Goal: Information Seeking & Learning: Learn about a topic

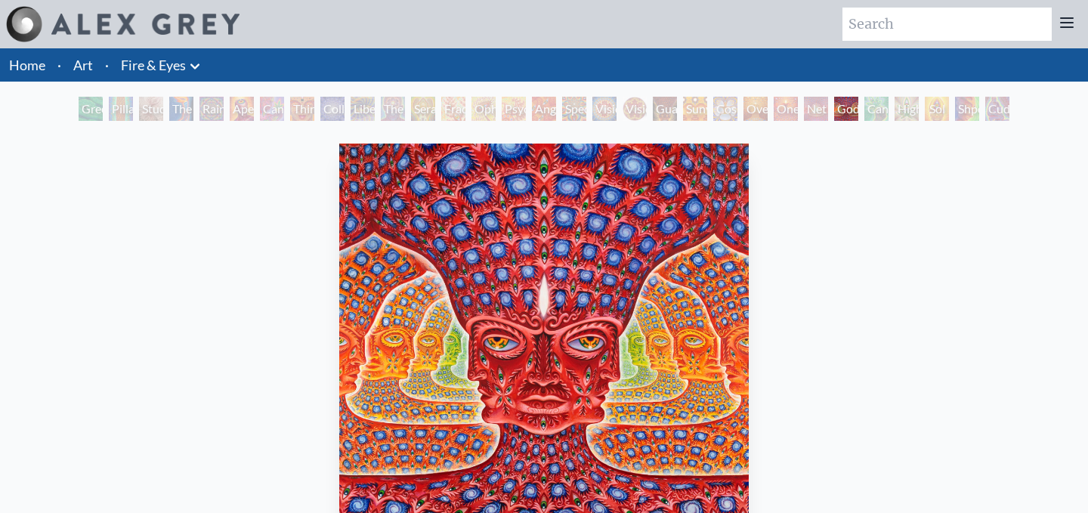
click at [810, 113] on div "Net of Being" at bounding box center [816, 109] width 24 height 24
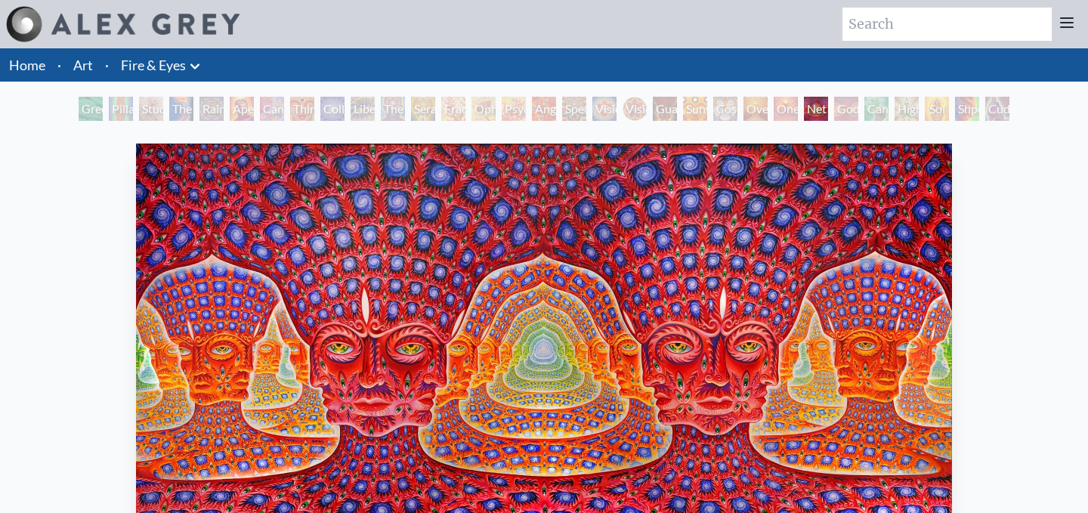
click at [794, 113] on div "One" at bounding box center [785, 109] width 24 height 24
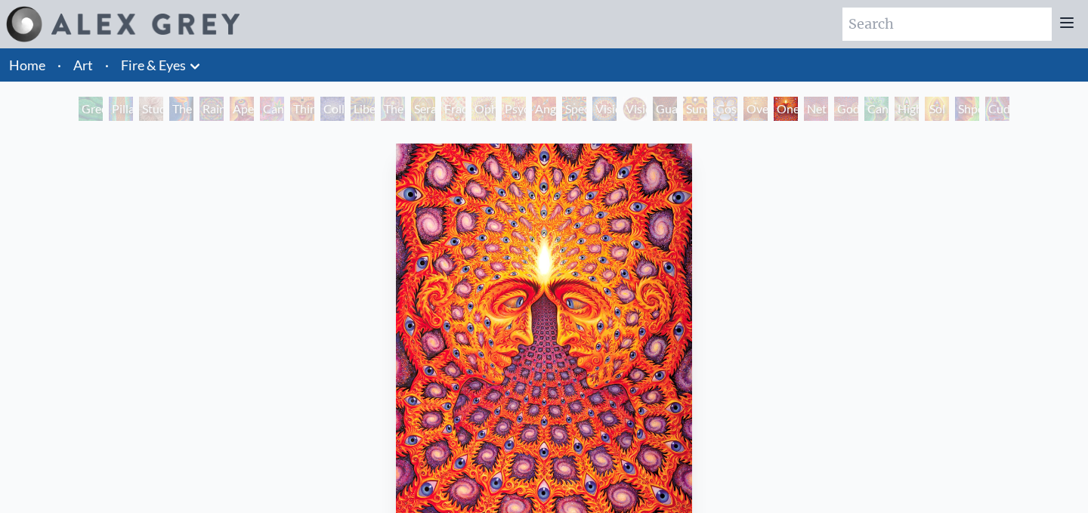
click at [757, 114] on div "Oversoul" at bounding box center [755, 109] width 24 height 24
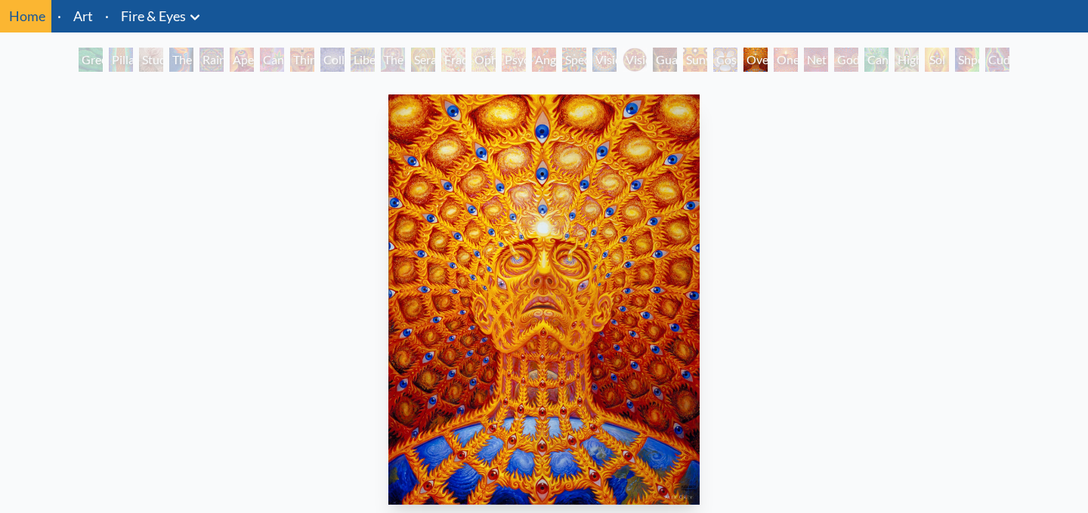
scroll to position [63, 0]
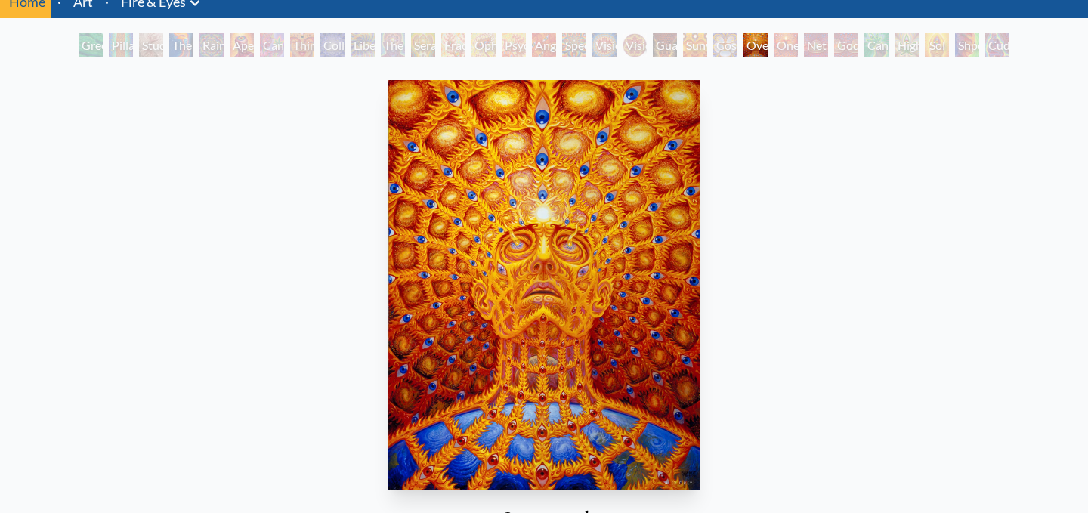
click at [723, 45] on div "Cosmic Elf" at bounding box center [725, 45] width 24 height 24
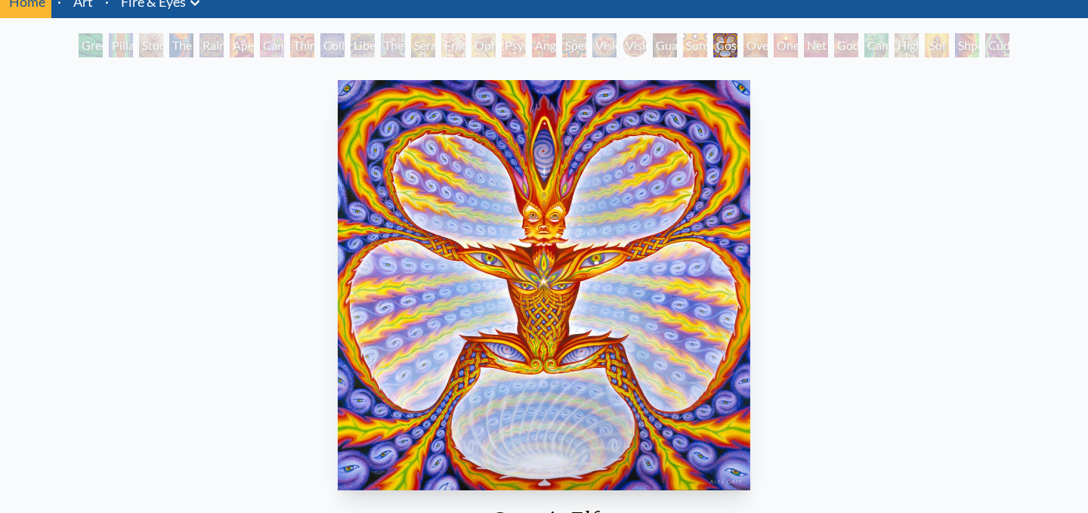
click at [686, 43] on div "Sunyata" at bounding box center [695, 45] width 24 height 24
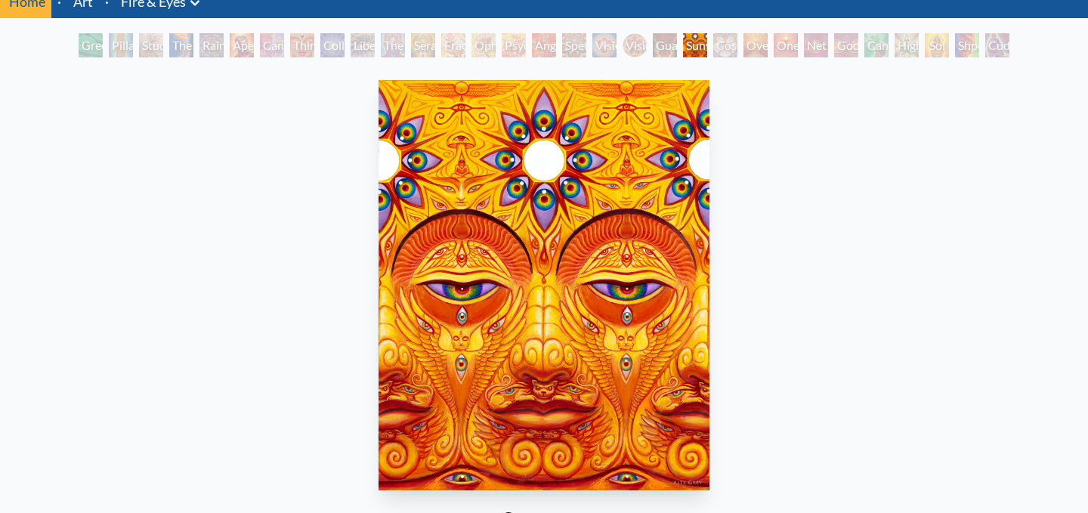
click at [656, 48] on div "Guardian of Infinite Vision" at bounding box center [665, 45] width 24 height 24
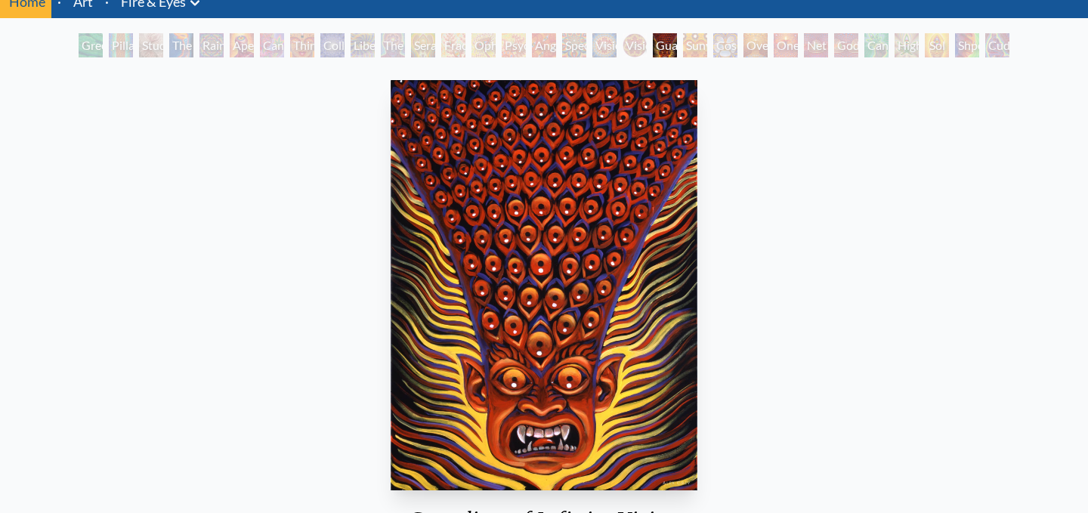
click at [624, 44] on div "Vision [PERSON_NAME]" at bounding box center [634, 45] width 24 height 24
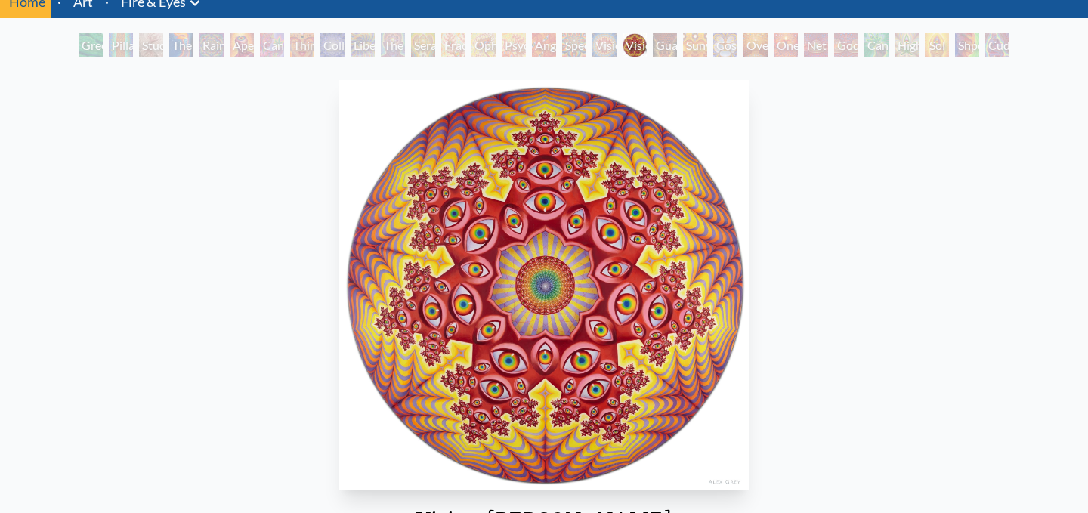
click at [626, 48] on div "Vision [PERSON_NAME]" at bounding box center [634, 45] width 24 height 24
click at [581, 48] on div "Spectral Lotus" at bounding box center [574, 45] width 24 height 24
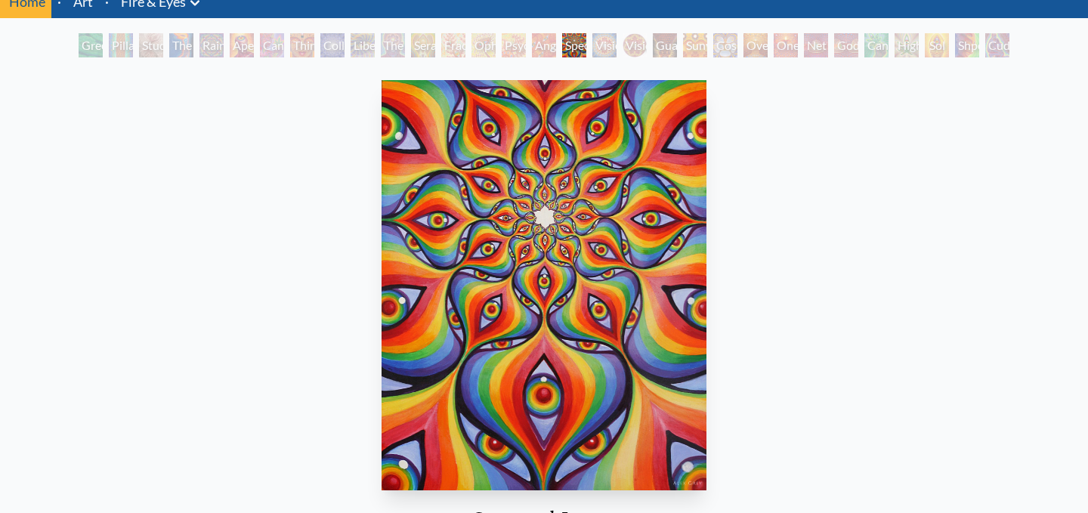
click at [501, 48] on div "Psychomicrograph of a Fractal Paisley Cherub Feather Tip" at bounding box center [513, 45] width 24 height 24
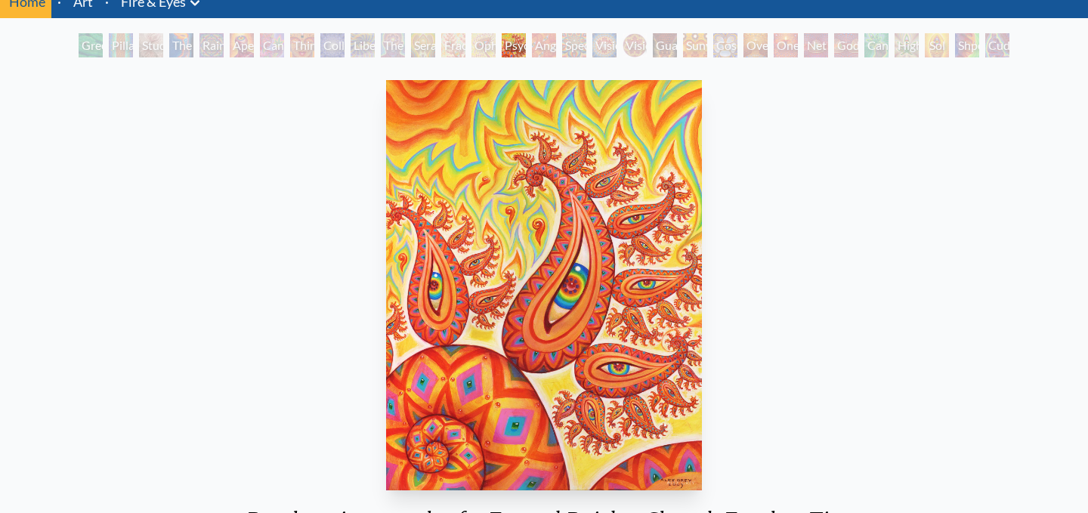
click at [481, 51] on div "Ophanic Eyelash" at bounding box center [483, 45] width 24 height 24
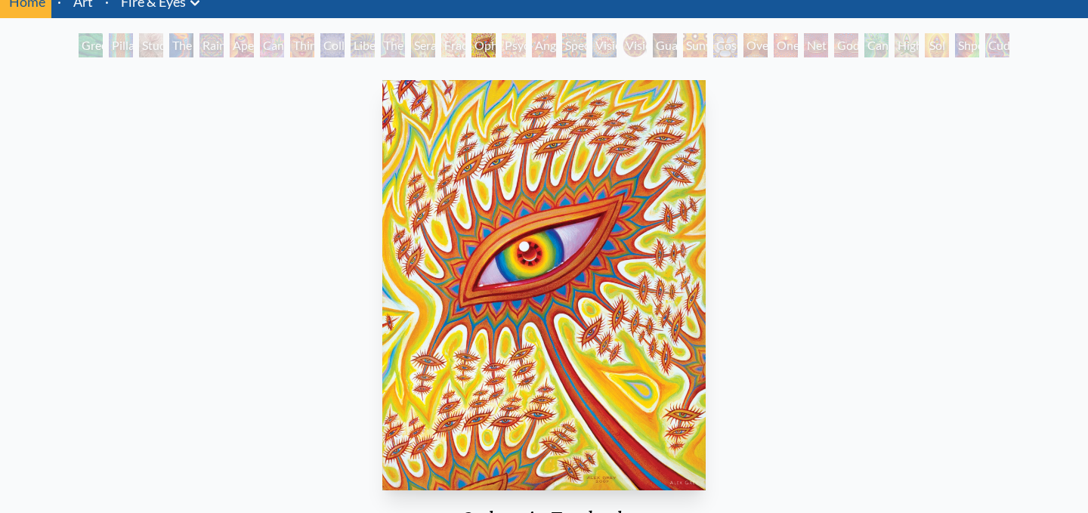
click at [415, 53] on div "Seraphic Transport Docking on the Third Eye" at bounding box center [423, 45] width 24 height 24
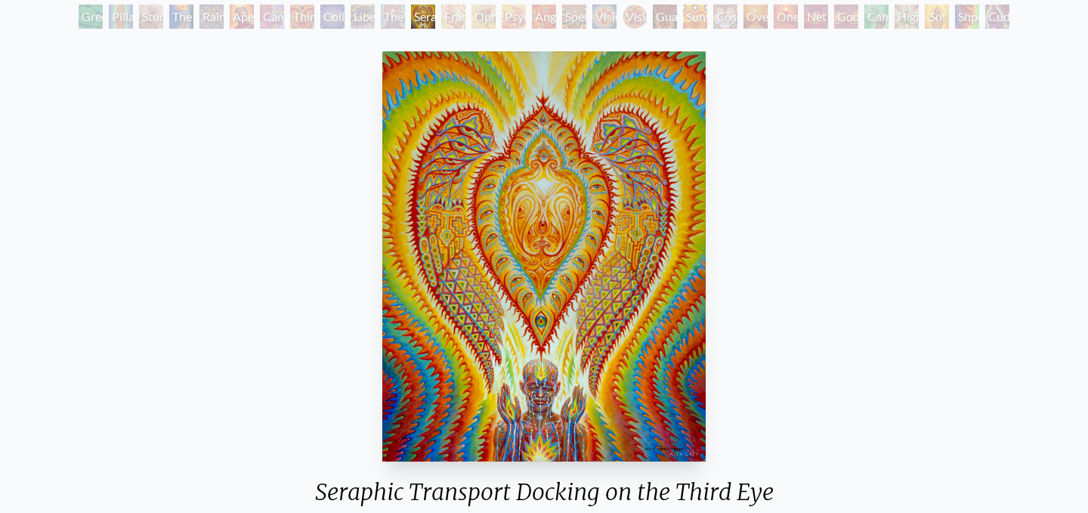
scroll to position [94, 0]
